Goal: Task Accomplishment & Management: Use online tool/utility

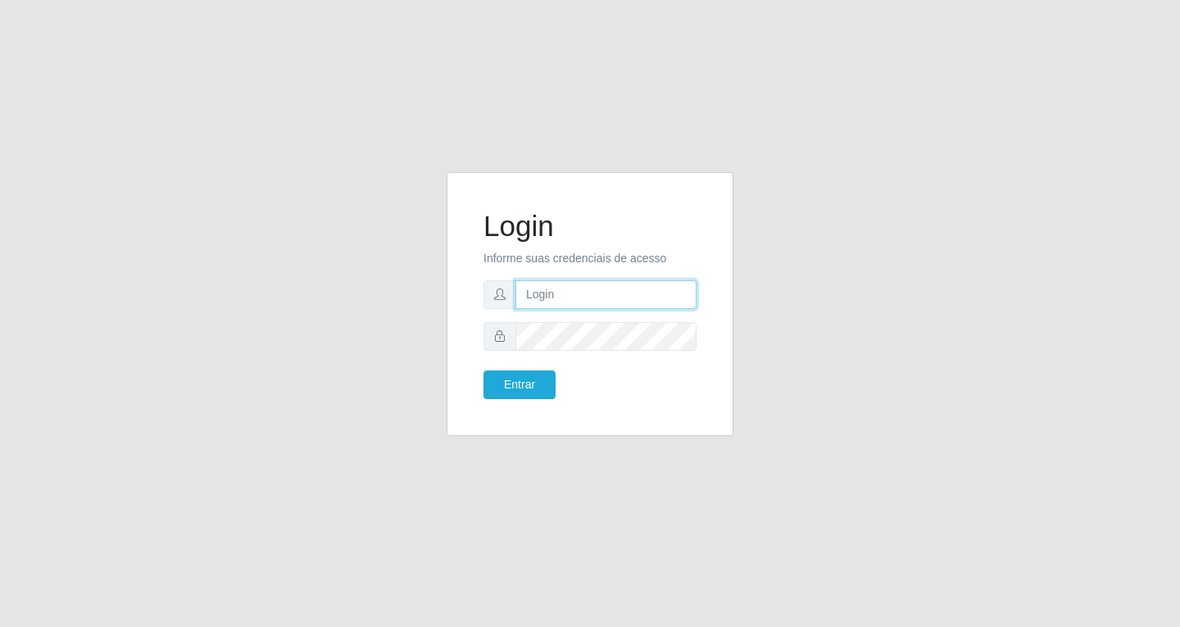
click at [565, 297] on input "text" at bounding box center [606, 294] width 181 height 29
type input "[EMAIL_ADDRESS][DOMAIN_NAME]"
click at [484, 370] on button "Entrar" at bounding box center [520, 384] width 72 height 29
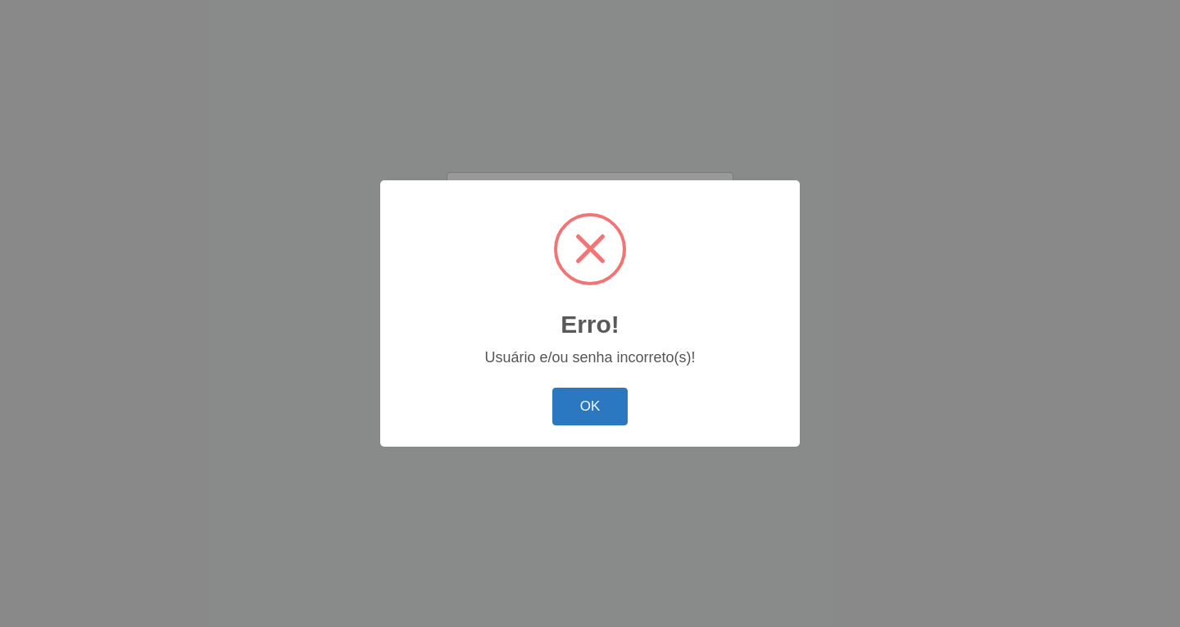
click at [591, 404] on button "OK" at bounding box center [590, 407] width 76 height 39
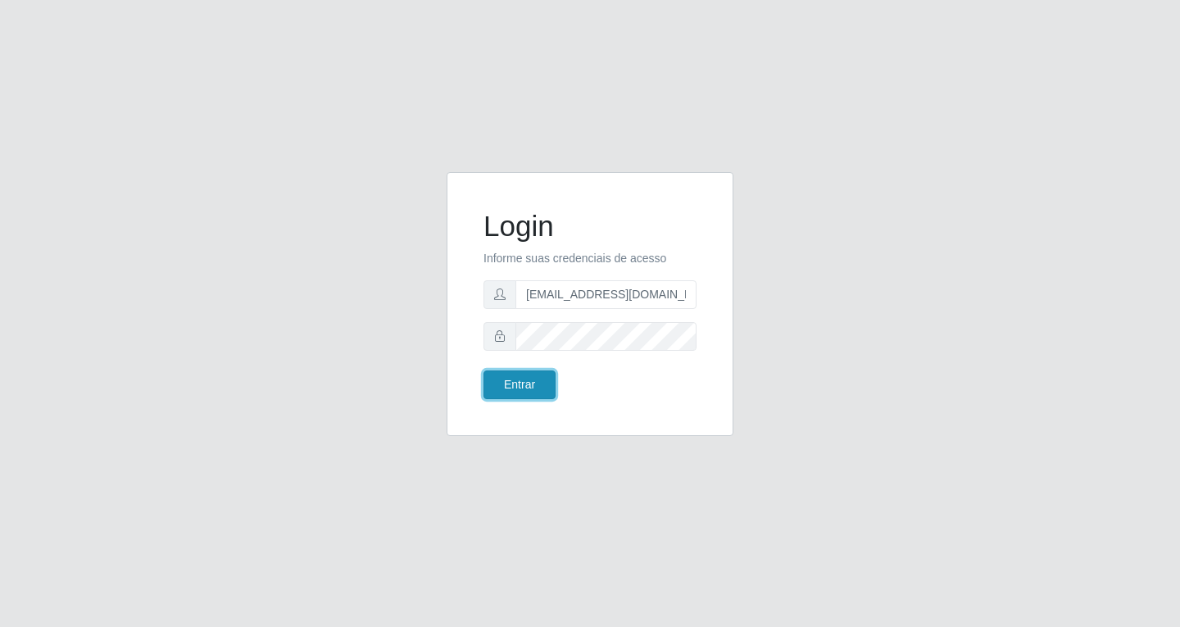
click at [538, 378] on button "Entrar" at bounding box center [520, 384] width 72 height 29
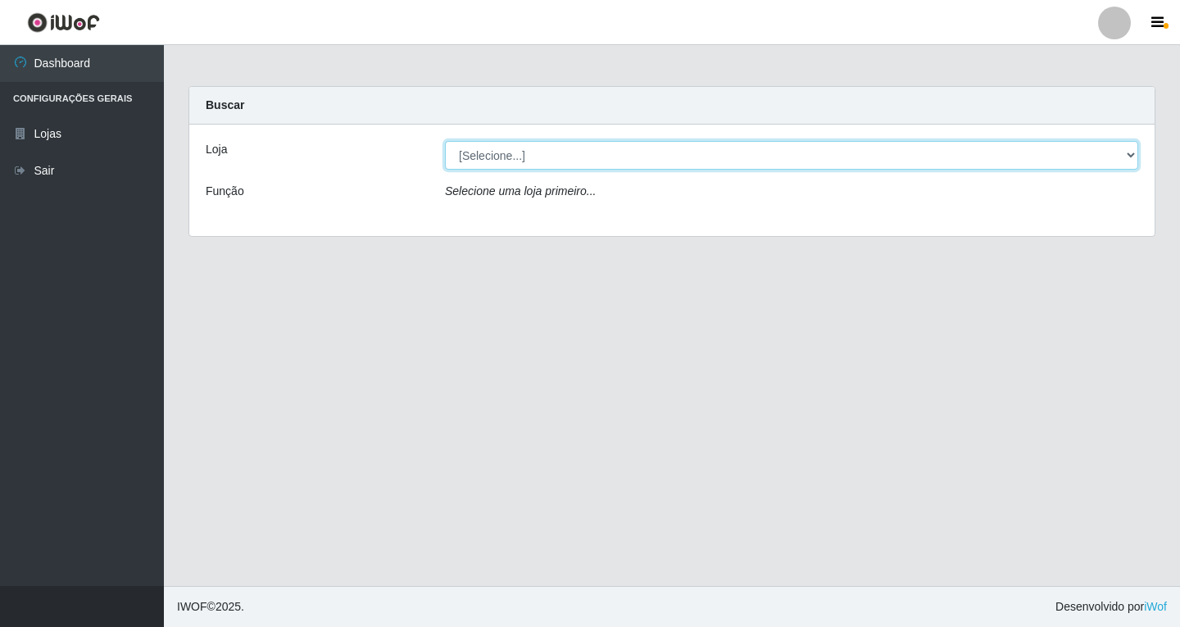
click at [1129, 152] on select "[Selecione...] SuperFácil Atacado - [GEOGRAPHIC_DATA]" at bounding box center [791, 155] width 693 height 29
select select "503"
click at [445, 141] on select "[Selecione...] SuperFácil Atacado - [GEOGRAPHIC_DATA]" at bounding box center [791, 155] width 693 height 29
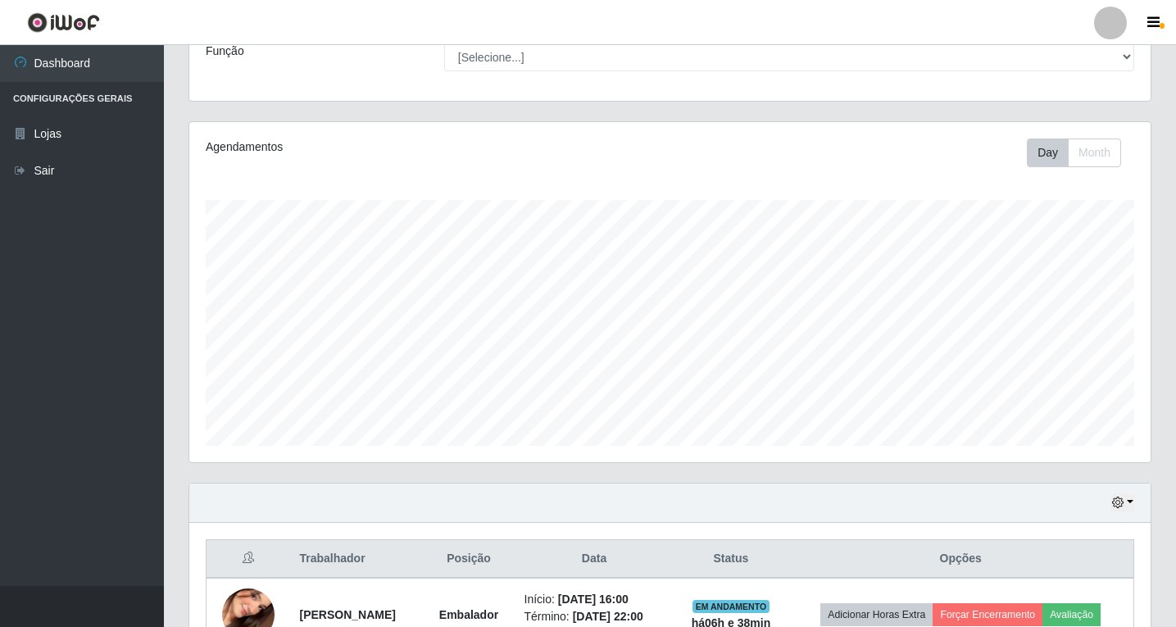
scroll to position [243, 0]
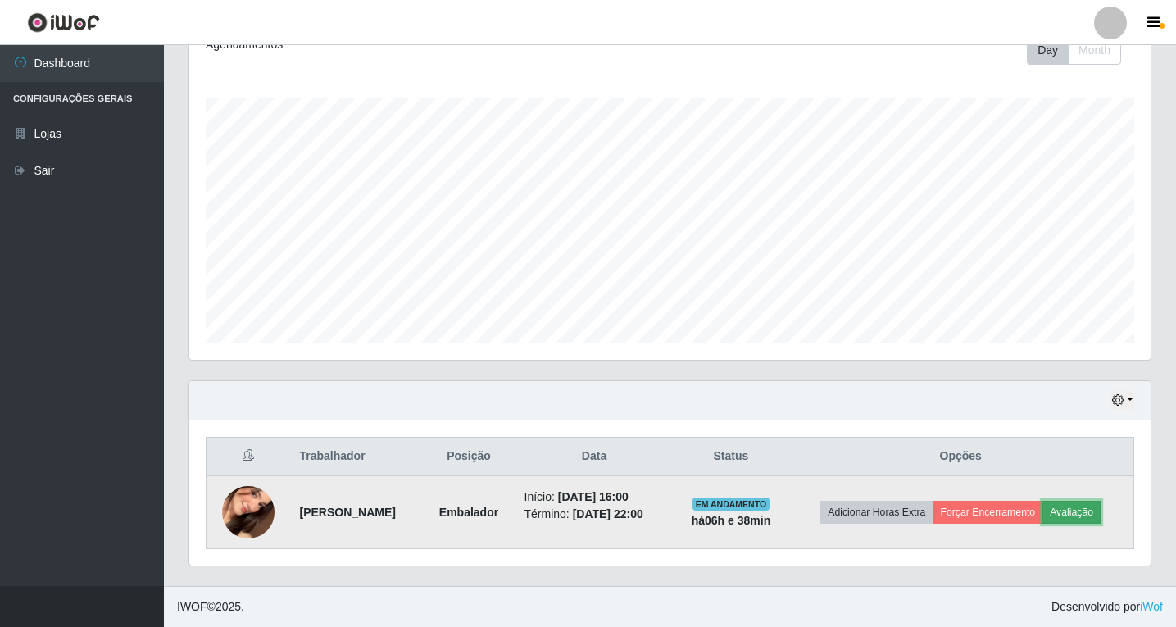
click at [1084, 511] on button "Avaliação" at bounding box center [1071, 512] width 58 height 23
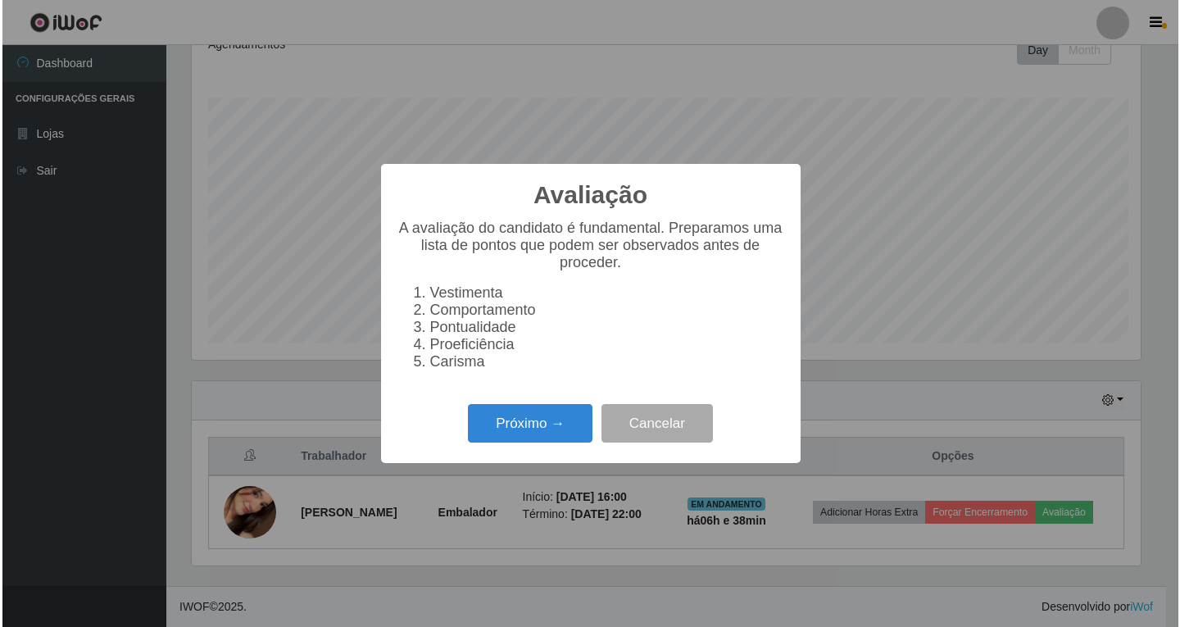
scroll to position [340, 953]
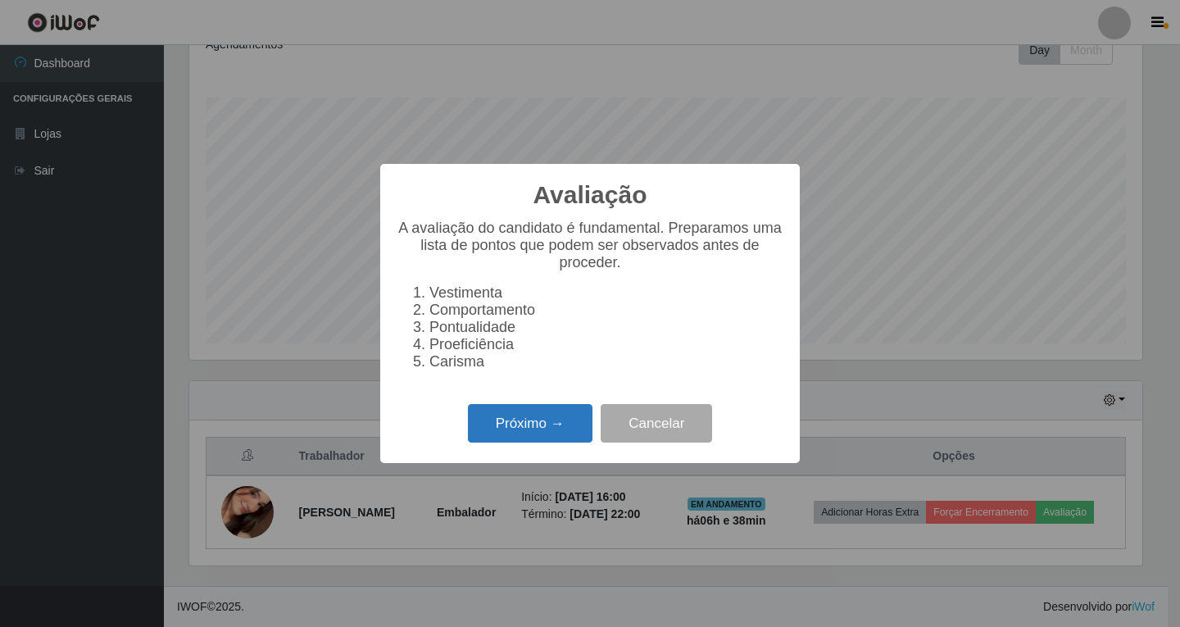
click at [543, 427] on button "Próximo →" at bounding box center [530, 423] width 125 height 39
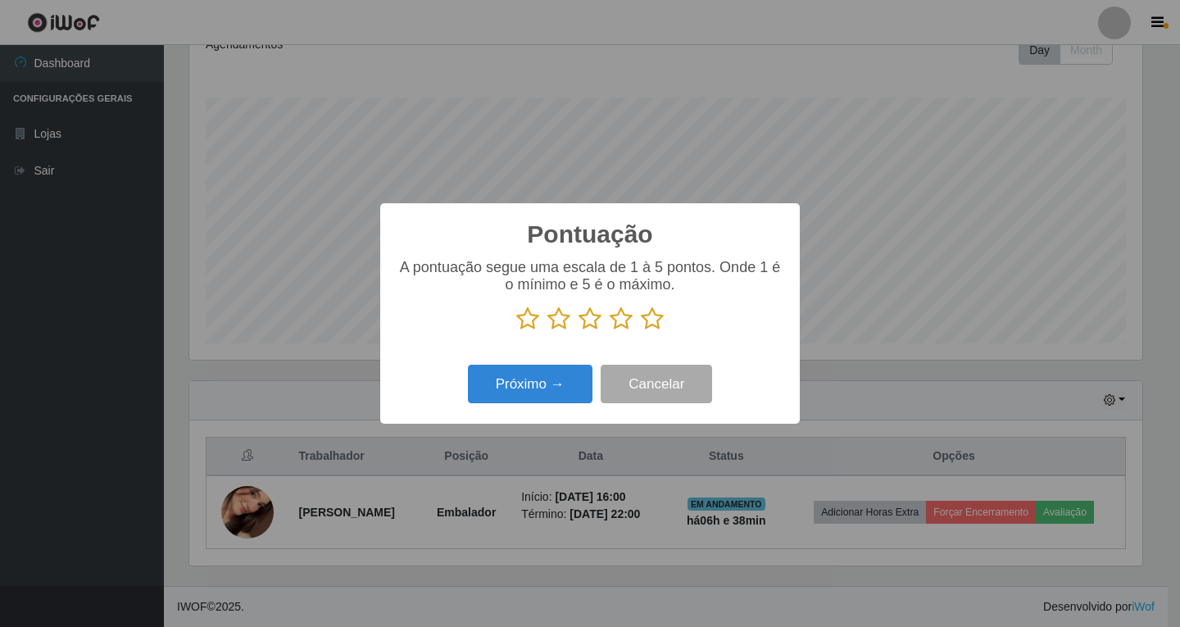
drag, startPoint x: 622, startPoint y: 325, endPoint x: 595, endPoint y: 330, distance: 27.5
click at [612, 327] on icon at bounding box center [621, 319] width 23 height 25
click at [610, 331] on input "radio" at bounding box center [610, 331] width 0 height 0
click at [504, 400] on button "Próximo →" at bounding box center [530, 384] width 125 height 39
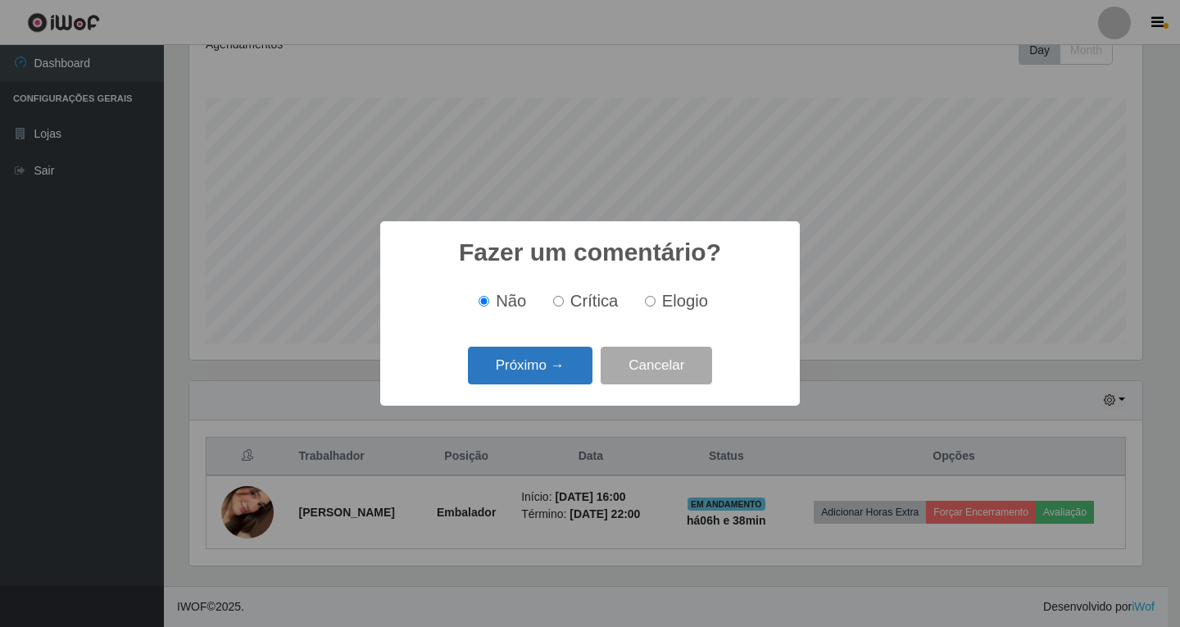
click at [534, 371] on button "Próximo →" at bounding box center [530, 366] width 125 height 39
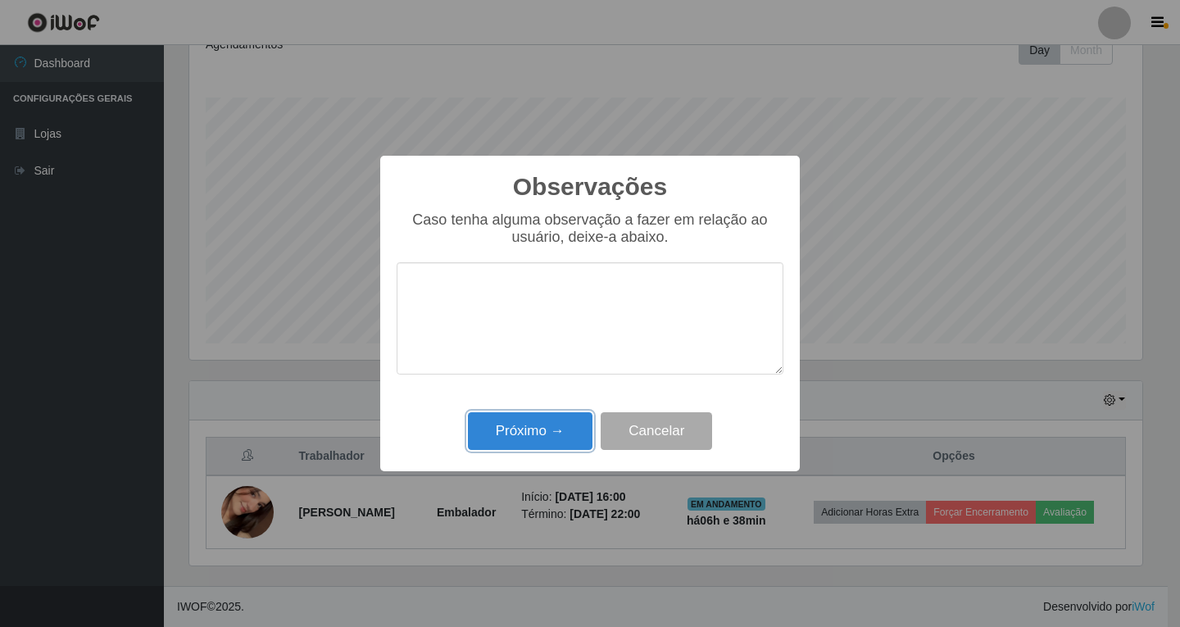
drag, startPoint x: 545, startPoint y: 436, endPoint x: 689, endPoint y: 429, distance: 144.4
click at [546, 436] on button "Próximo →" at bounding box center [530, 431] width 125 height 39
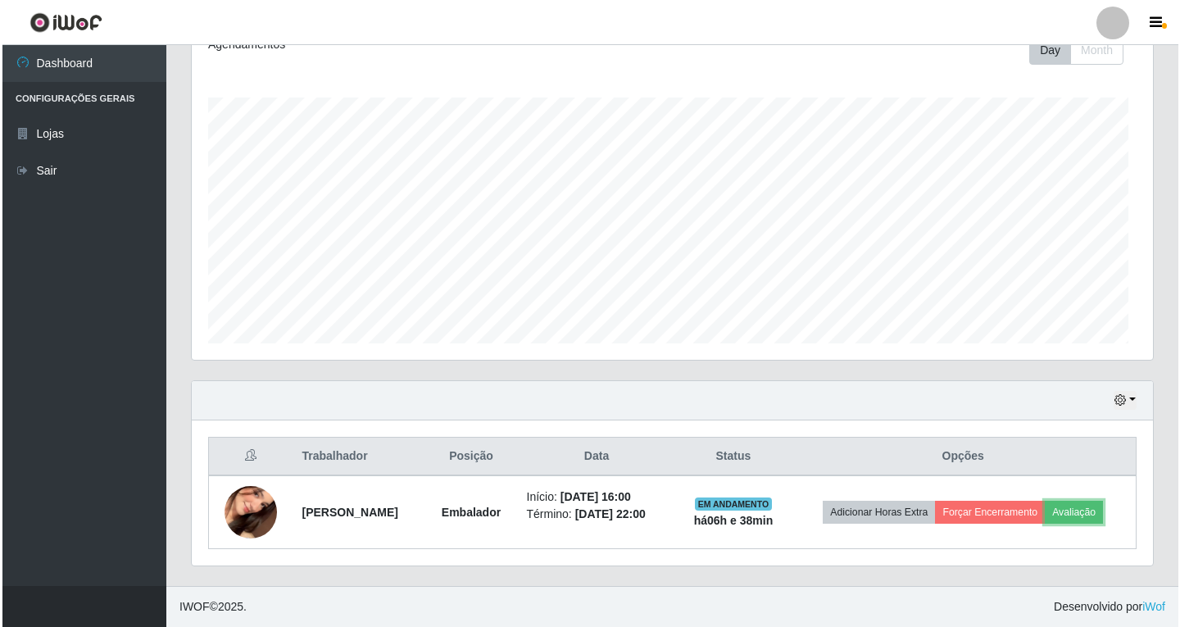
scroll to position [340, 961]
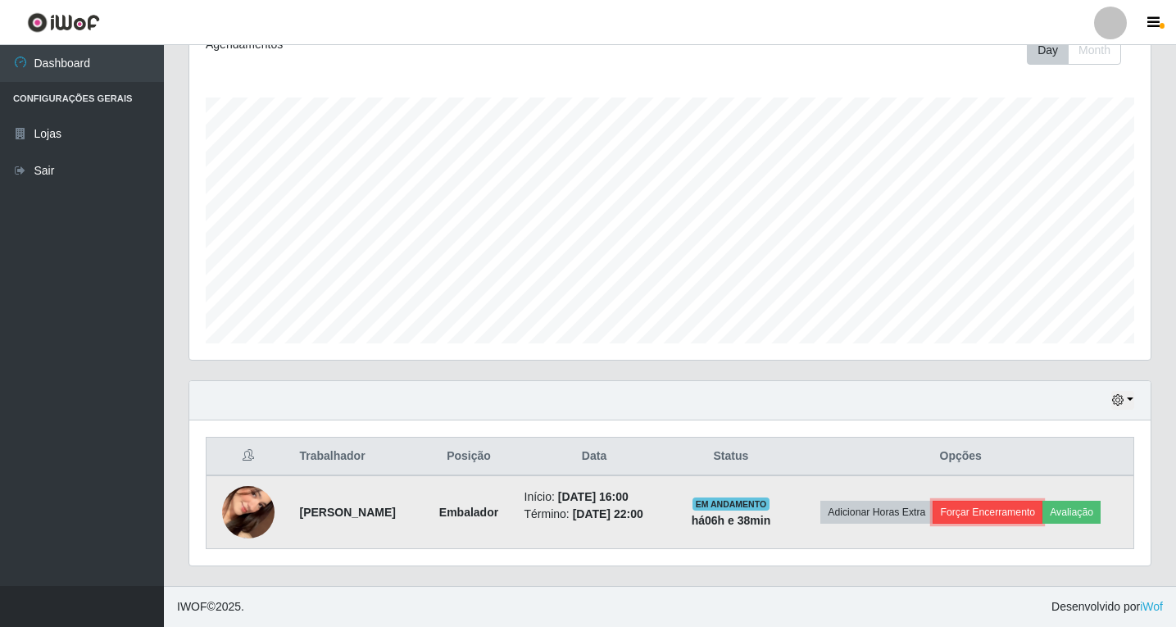
click at [1002, 513] on button "Forçar Encerramento" at bounding box center [988, 512] width 110 height 23
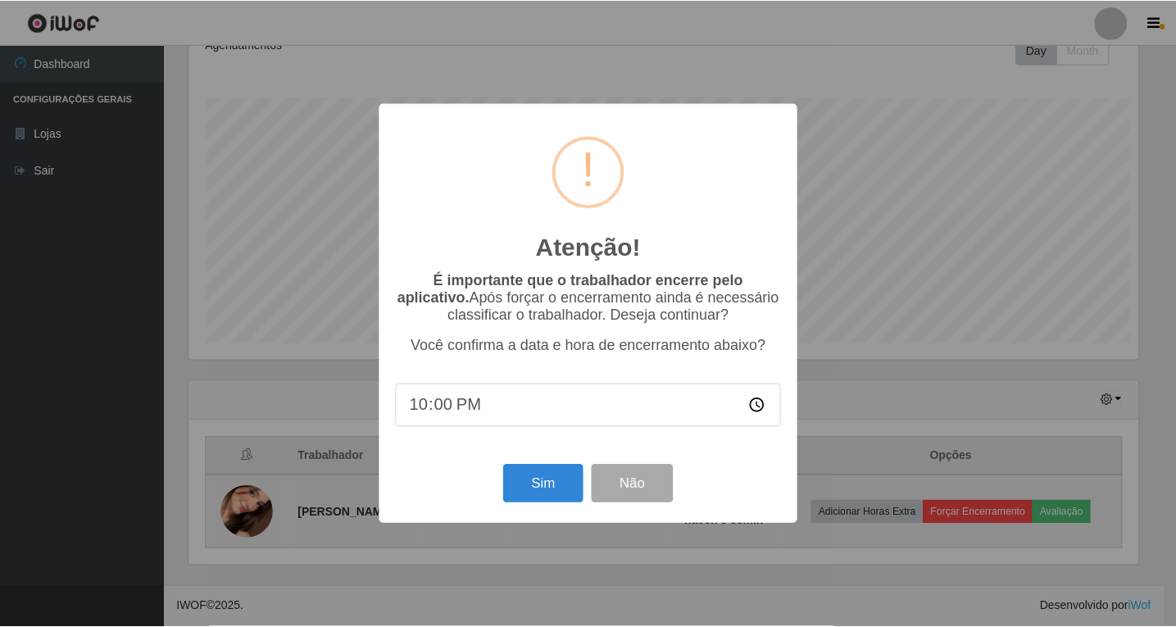
scroll to position [340, 953]
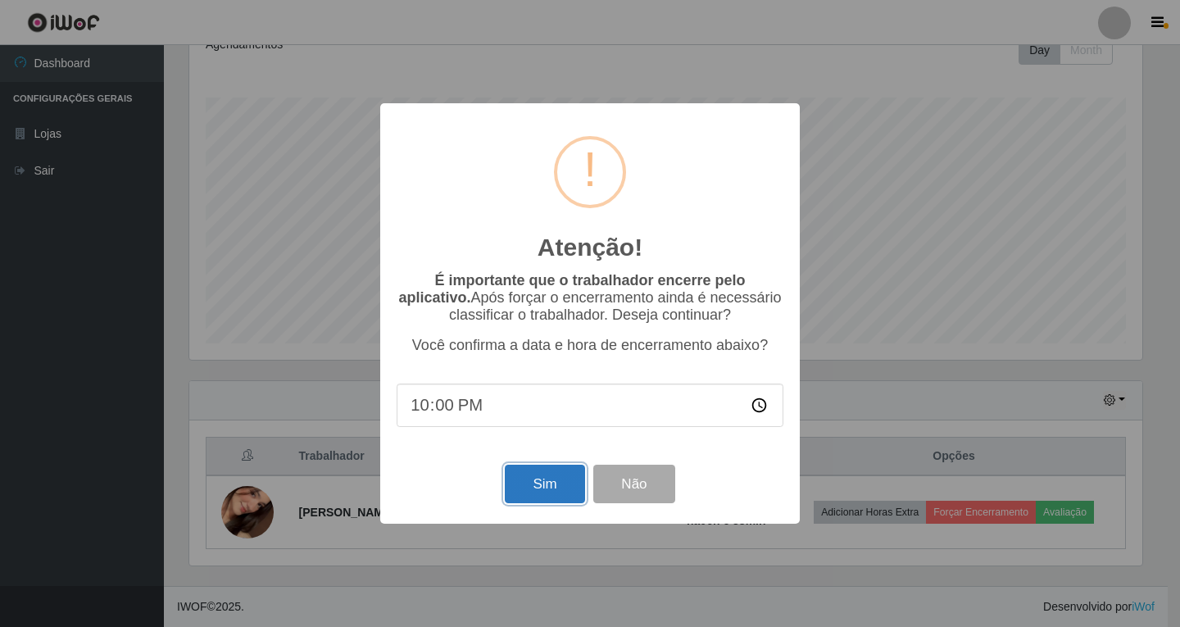
click at [548, 492] on button "Sim" at bounding box center [544, 484] width 79 height 39
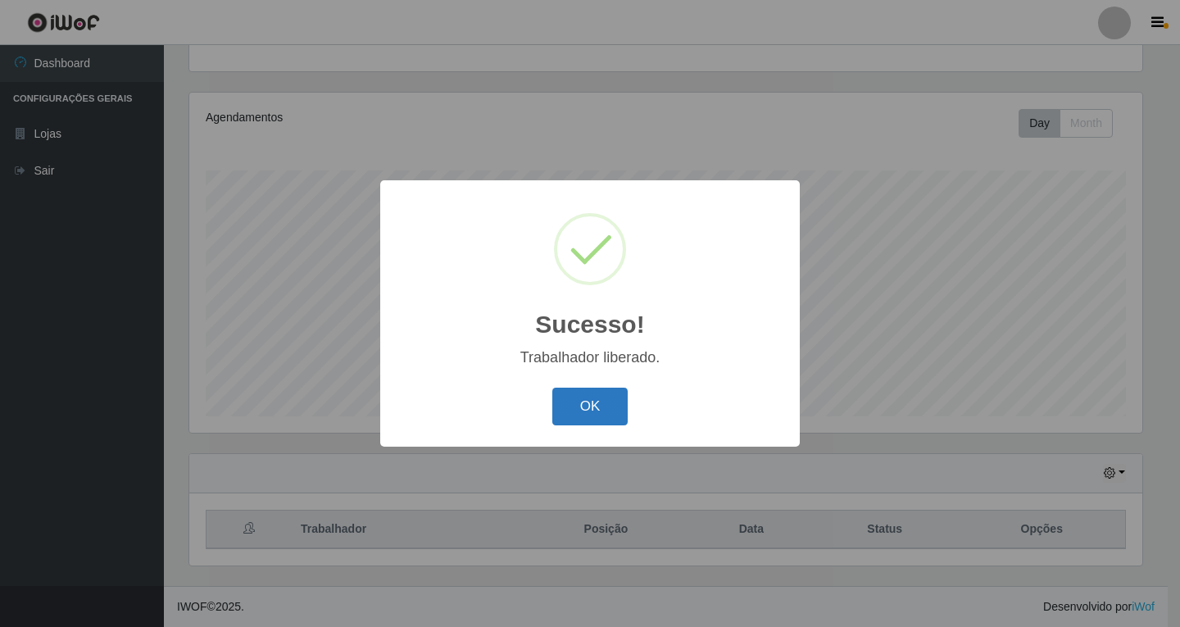
click at [615, 416] on button "OK" at bounding box center [590, 407] width 76 height 39
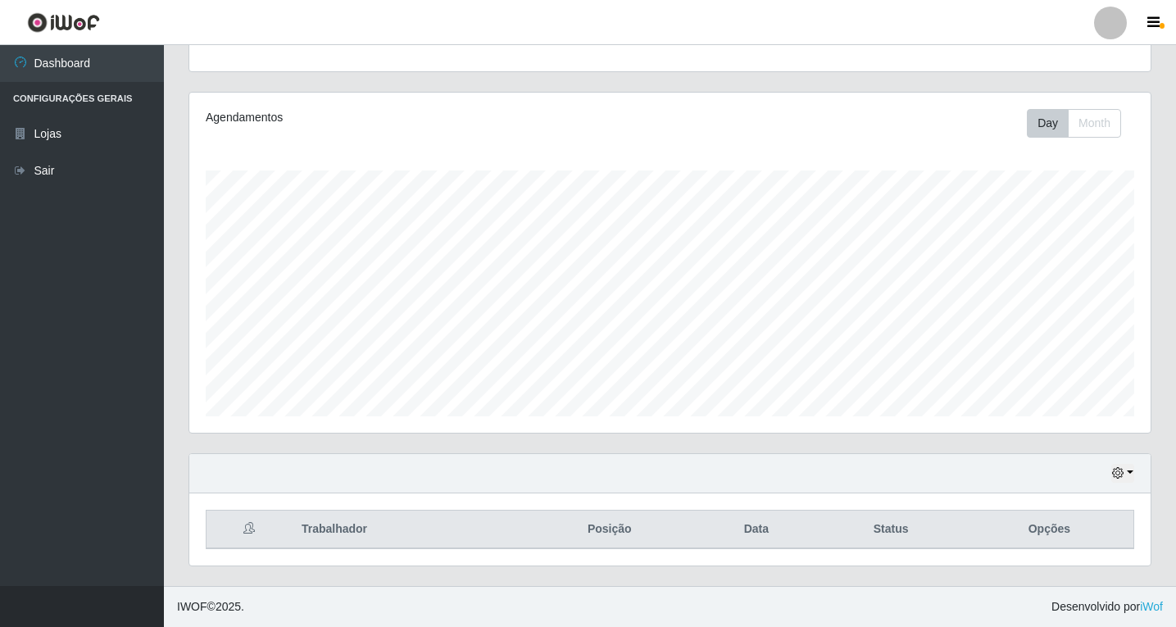
scroll to position [340, 961]
